Goal: Task Accomplishment & Management: Use online tool/utility

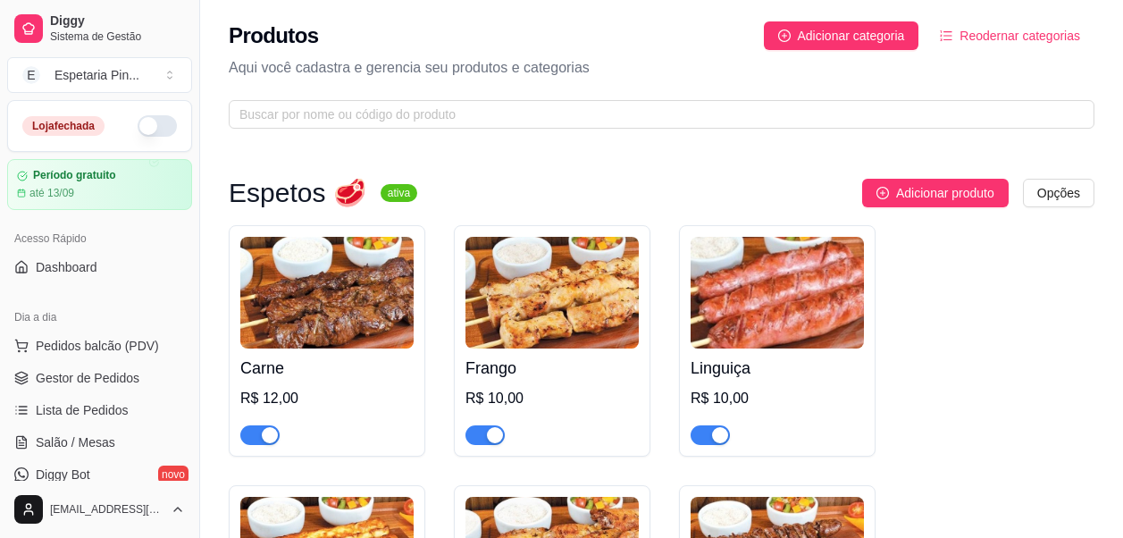
click at [442, 187] on div "Adicionar produto Opções" at bounding box center [762, 193] width 663 height 29
drag, startPoint x: 775, startPoint y: 180, endPoint x: 763, endPoint y: 180, distance: 12.5
click at [775, 180] on div "Adicionar produto Opções" at bounding box center [762, 193] width 663 height 29
click at [88, 21] on span "Diggy" at bounding box center [117, 21] width 135 height 16
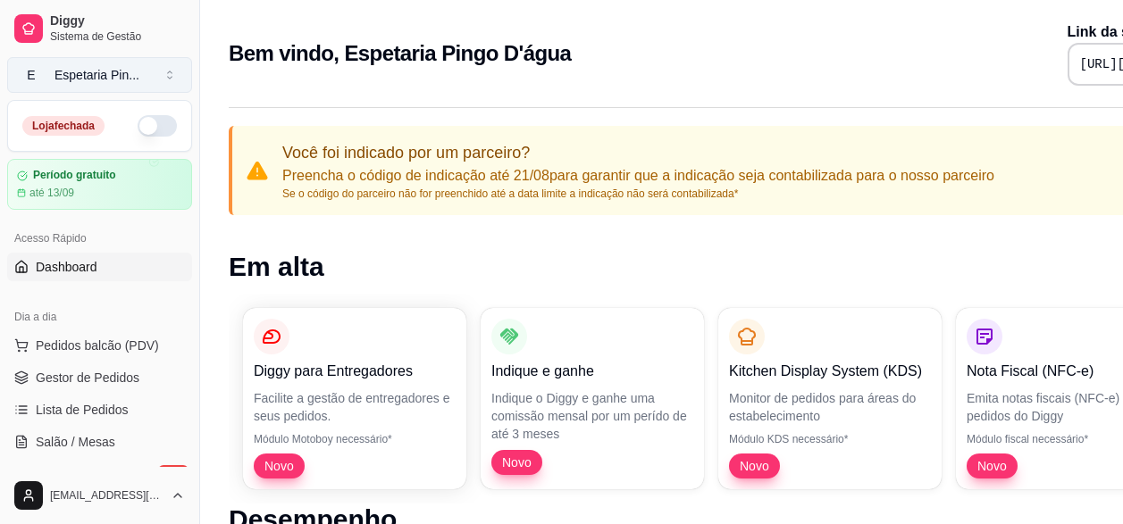
click at [83, 73] on div "Espetaria Pin ..." at bounding box center [96, 75] width 85 height 18
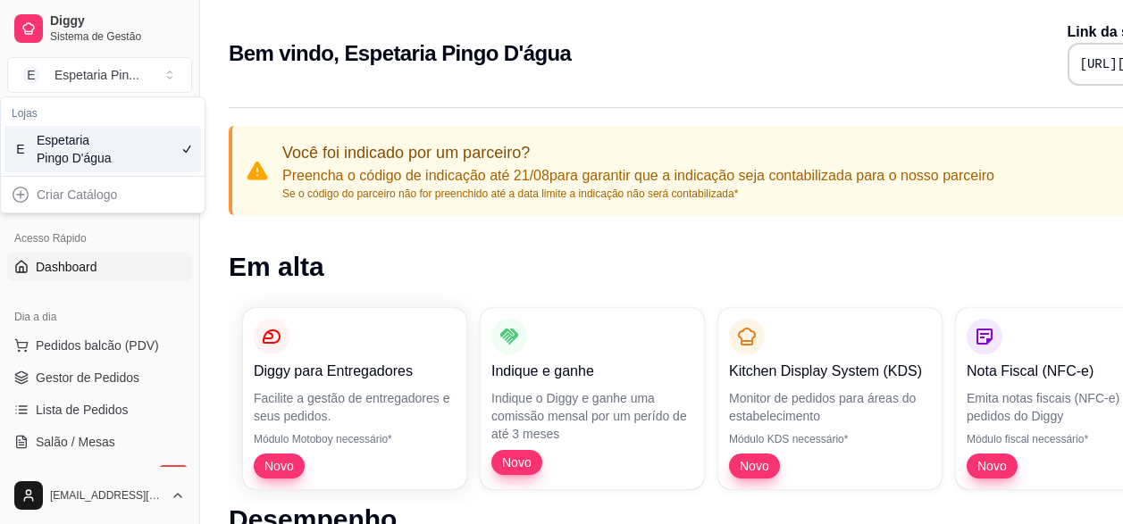
click at [356, 51] on h2 "Bem vindo, Espetaria Pingo D'água" at bounding box center [400, 53] width 342 height 29
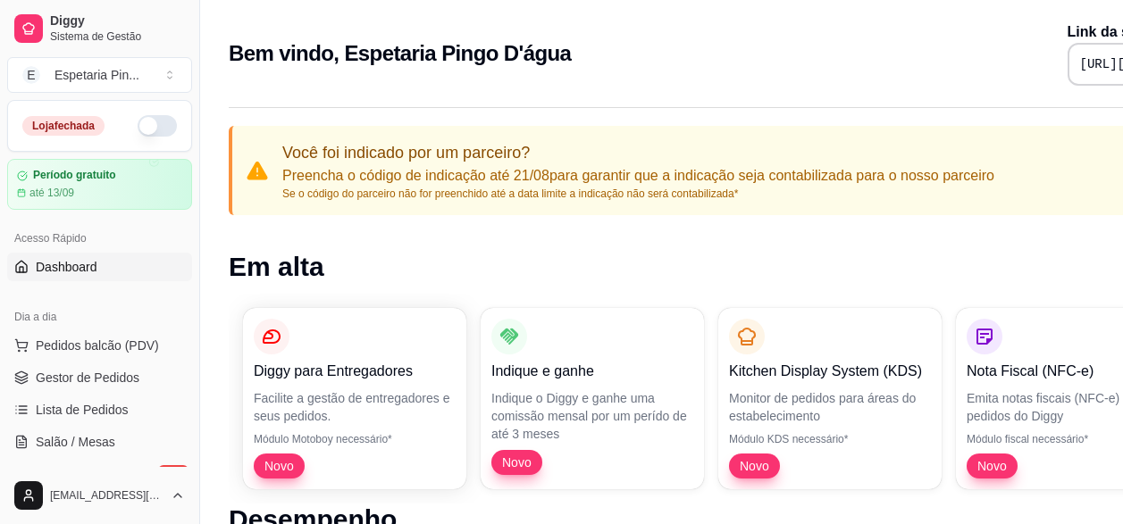
click at [936, 263] on h1 "Em alta" at bounding box center [746, 267] width 1035 height 32
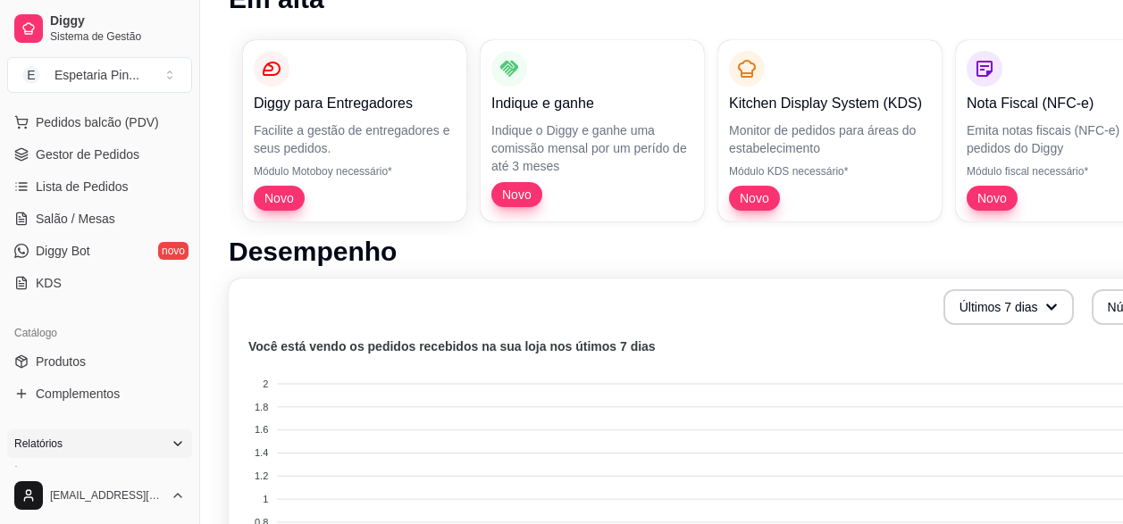
scroll to position [268, 0]
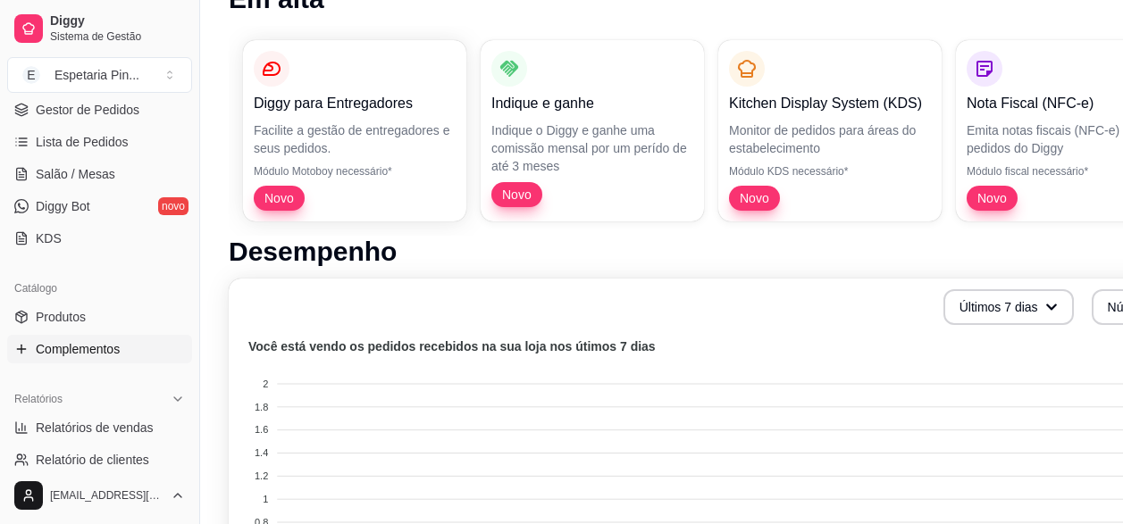
drag, startPoint x: 106, startPoint y: 320, endPoint x: 71, endPoint y: 340, distance: 41.2
click at [106, 320] on link "Produtos" at bounding box center [99, 317] width 185 height 29
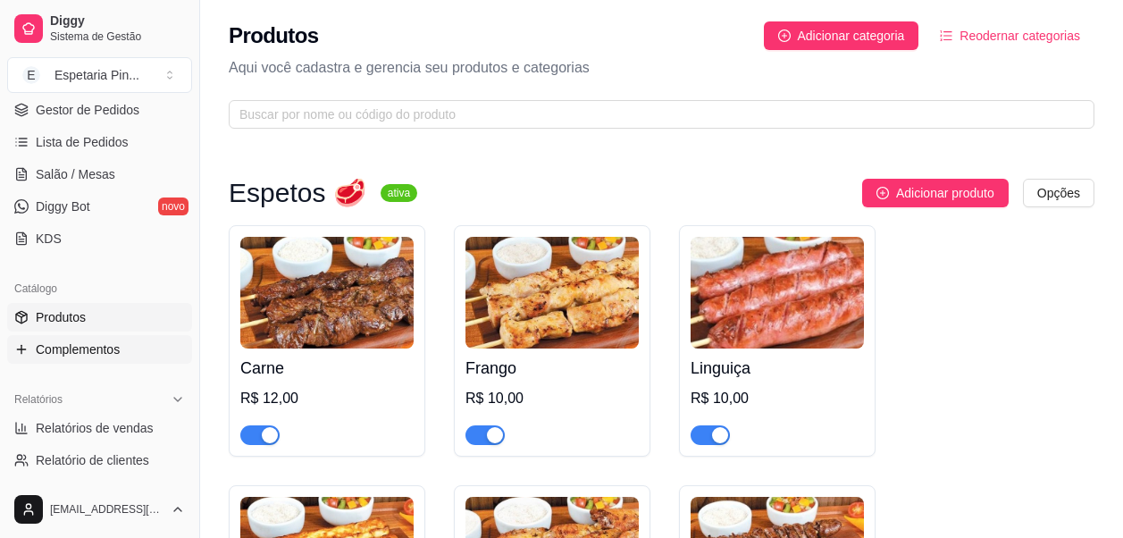
click at [90, 357] on span "Complementos" at bounding box center [78, 349] width 84 height 18
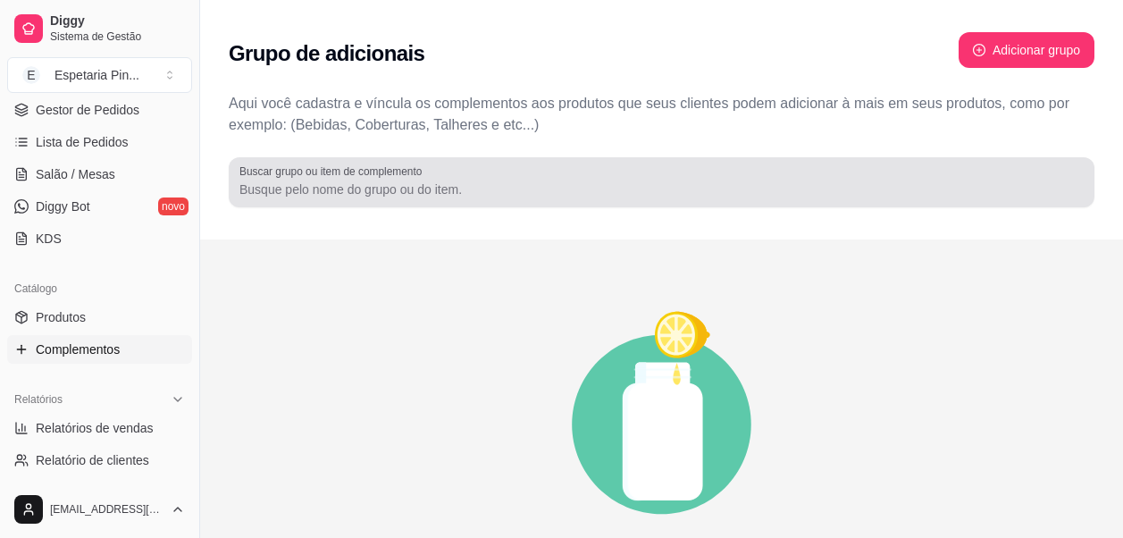
click at [323, 181] on input "Buscar grupo ou item de complemento" at bounding box center [661, 189] width 844 height 18
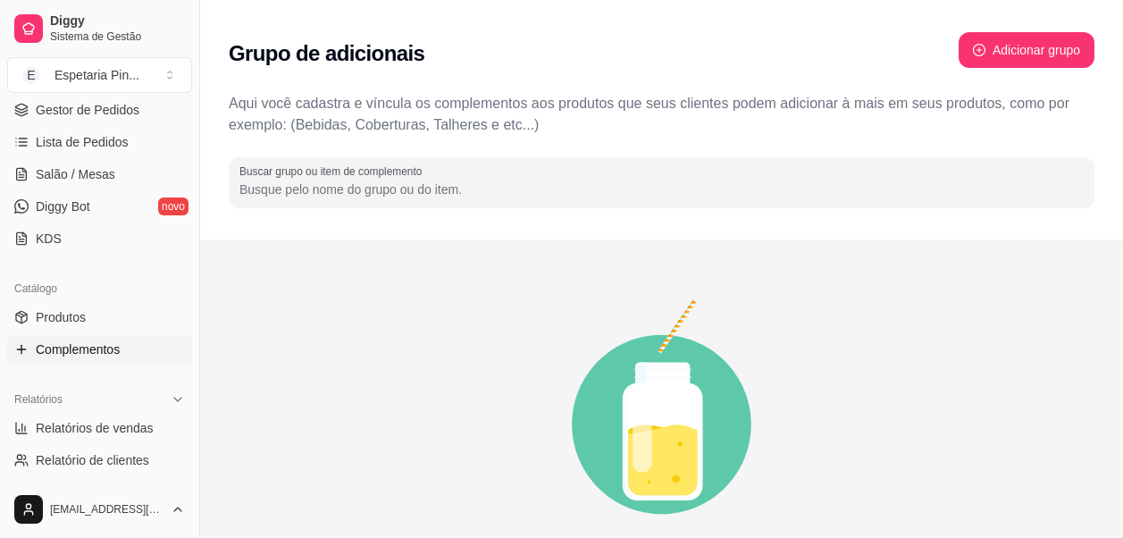
click at [357, 278] on icon "animation" at bounding box center [662, 424] width 866 height 313
drag, startPoint x: 369, startPoint y: 122, endPoint x: 504, endPoint y: 118, distance: 135.0
click at [504, 118] on p "Aqui você cadastra e víncula os complementos aos produtos que seus clientes pod…" at bounding box center [662, 114] width 866 height 43
drag, startPoint x: 504, startPoint y: 118, endPoint x: 485, endPoint y: 124, distance: 19.8
click at [485, 124] on p "Aqui você cadastra e víncula os complementos aos produtos que seus clientes pod…" at bounding box center [662, 114] width 866 height 43
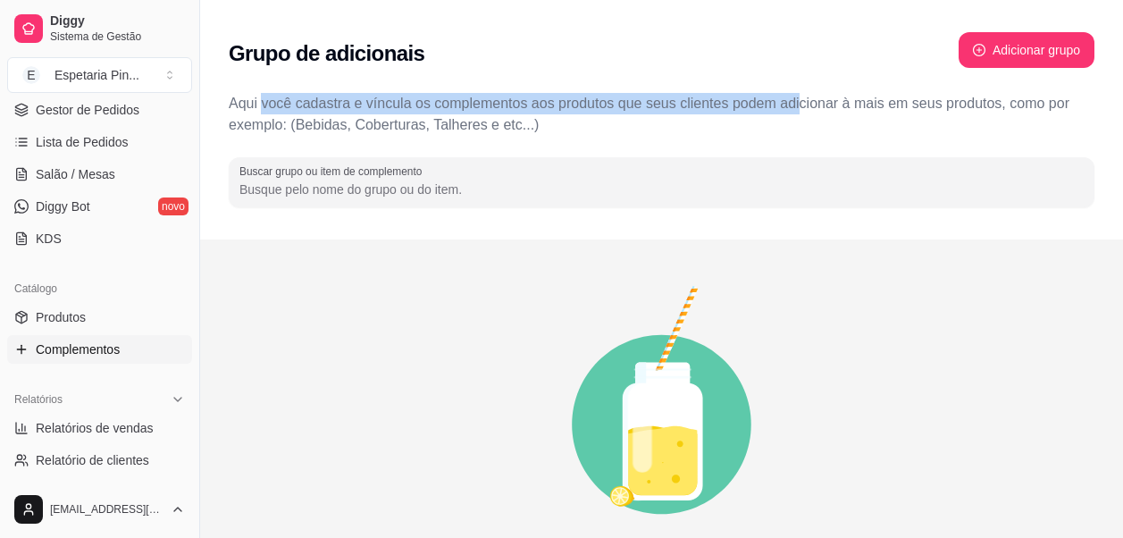
drag, startPoint x: 256, startPoint y: 105, endPoint x: 852, endPoint y: 105, distance: 595.9
click at [852, 105] on p "Aqui você cadastra e víncula os complementos aos produtos que seus clientes pod…" at bounding box center [662, 114] width 866 height 43
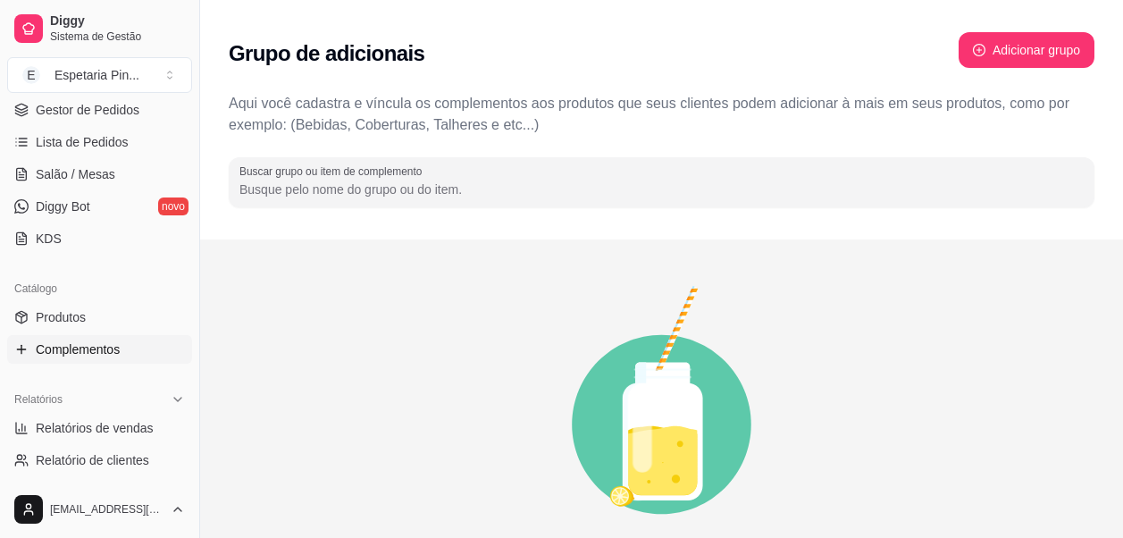
drag, startPoint x: 852, startPoint y: 105, endPoint x: 908, endPoint y: 113, distance: 56.0
click at [908, 113] on p "Aqui você cadastra e víncula os complementos aos produtos que seus clientes pod…" at bounding box center [662, 114] width 866 height 43
click at [63, 325] on span "Produtos" at bounding box center [61, 317] width 50 height 18
